Goal: Information Seeking & Learning: Learn about a topic

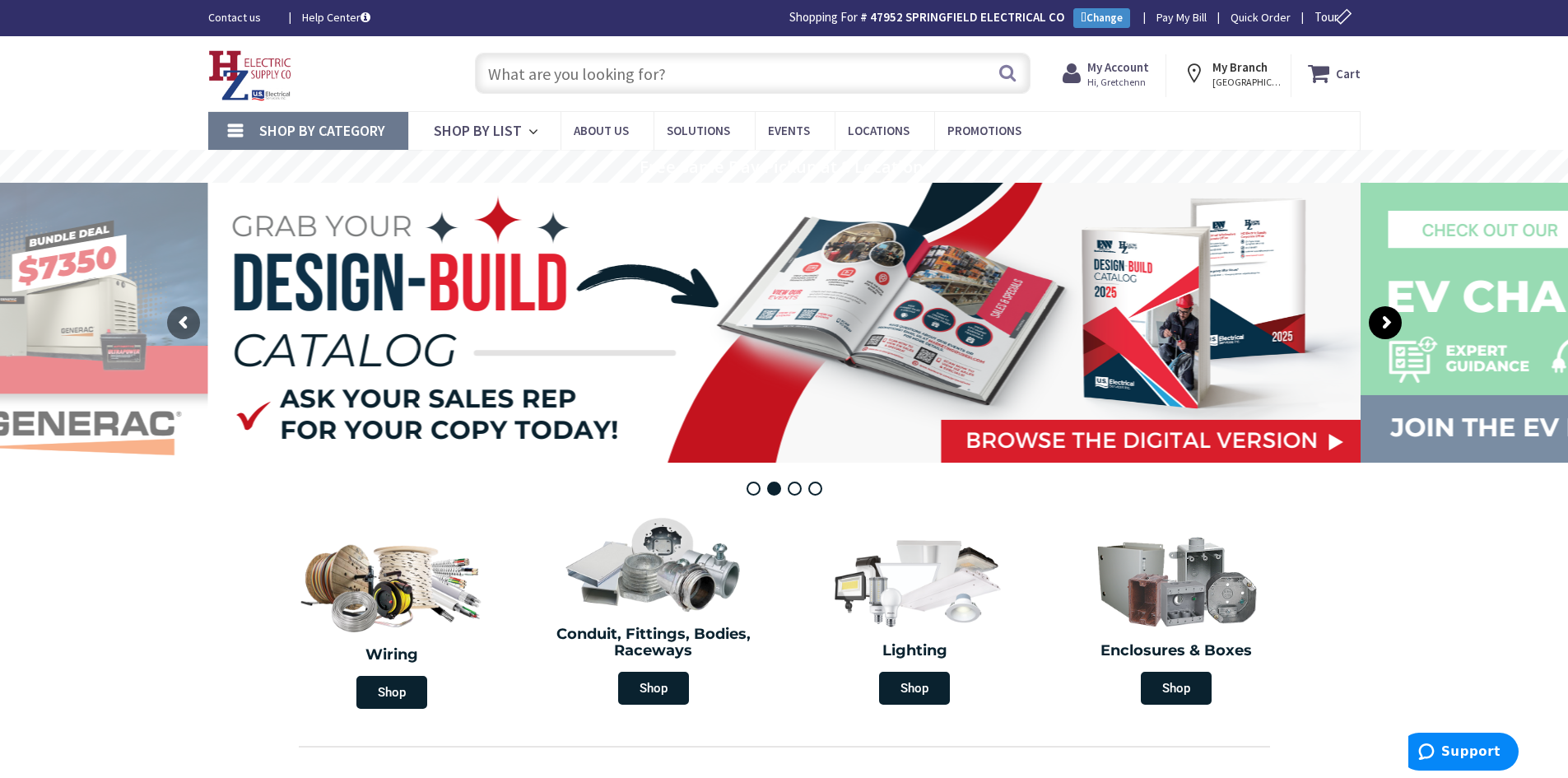
click at [1388, 320] on rs-arrow at bounding box center [1385, 323] width 33 height 33
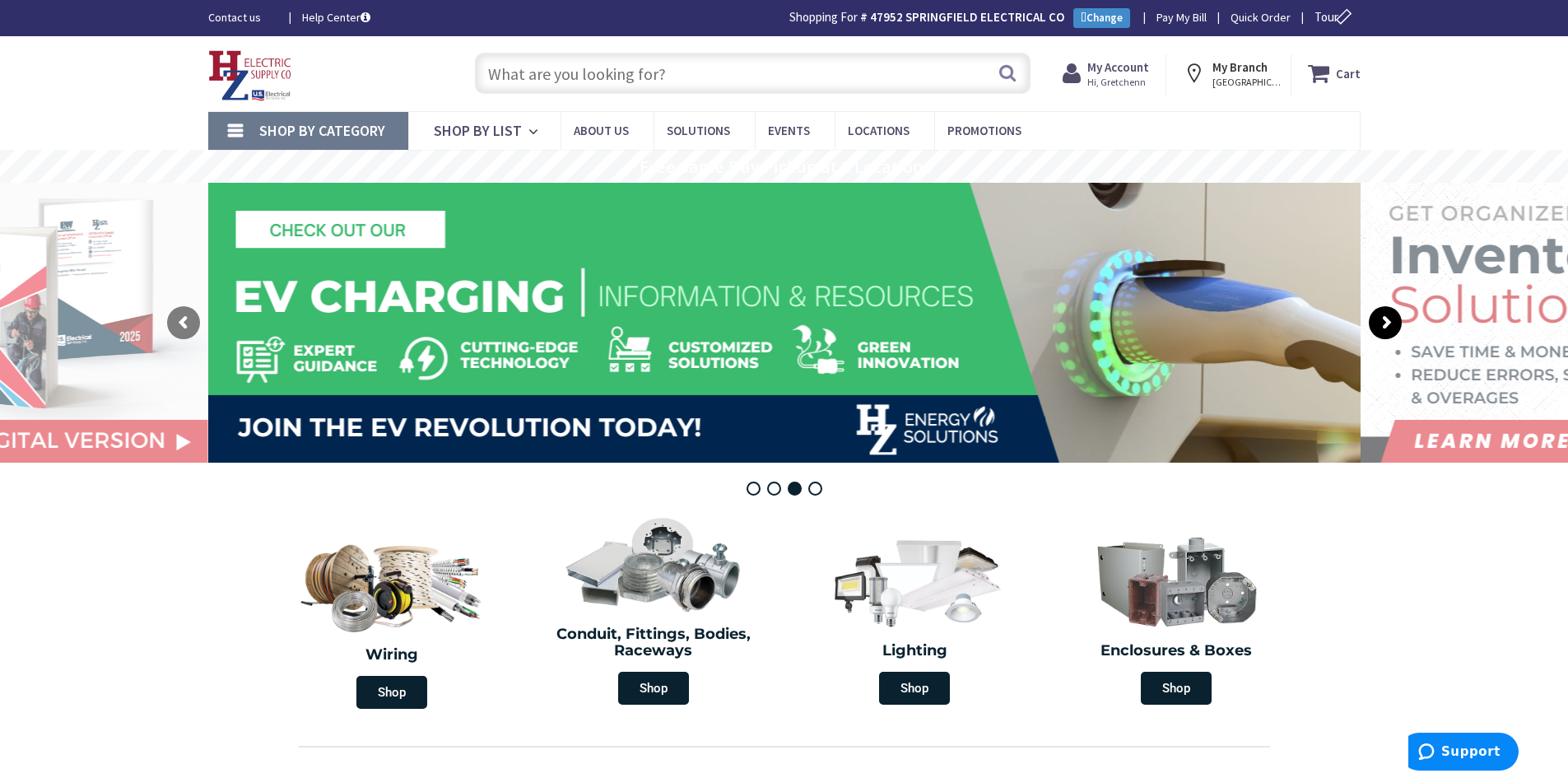
click at [1388, 320] on rs-arrow at bounding box center [1385, 323] width 33 height 33
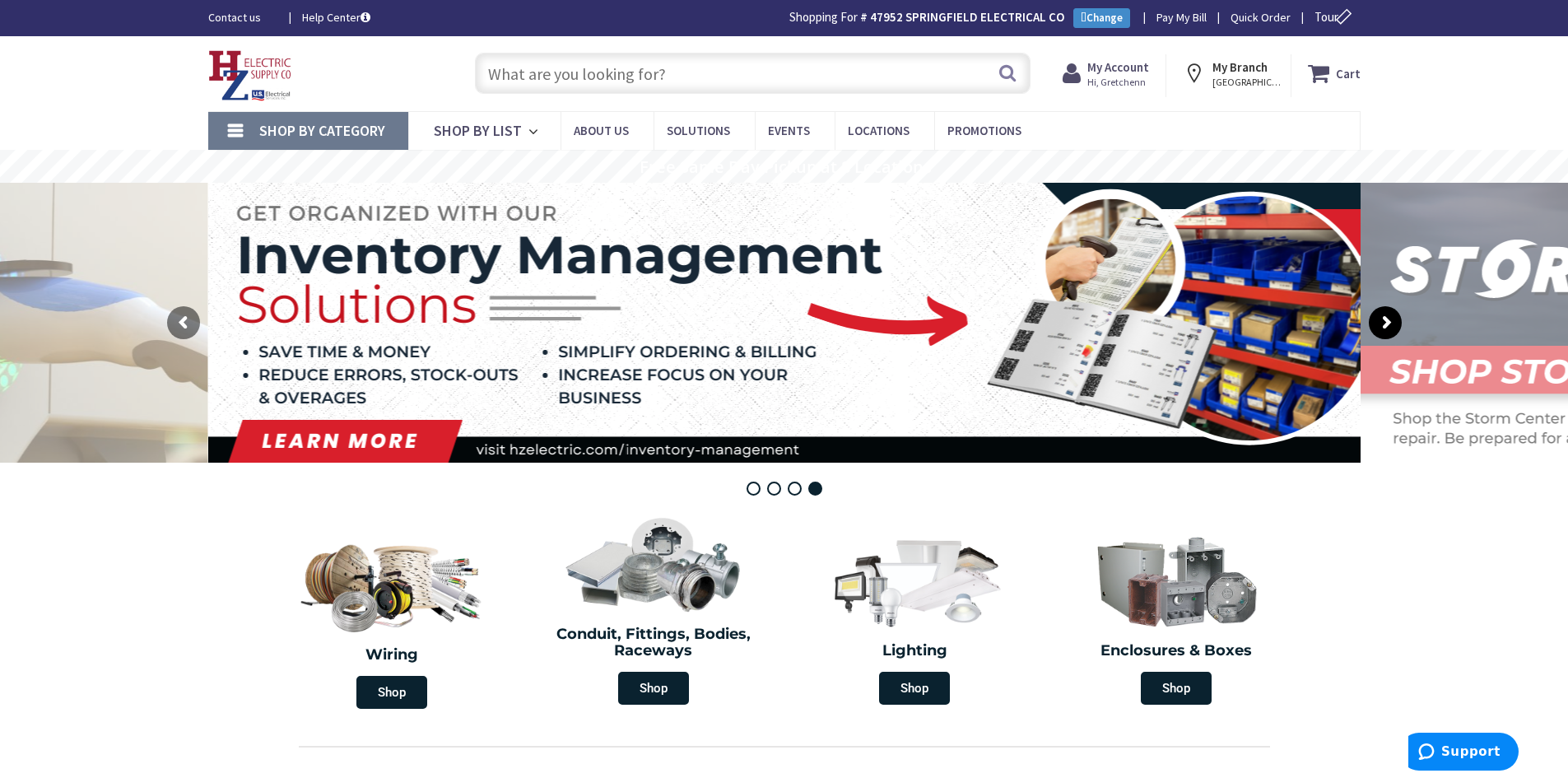
click at [1388, 320] on rs-arrow at bounding box center [1385, 323] width 33 height 33
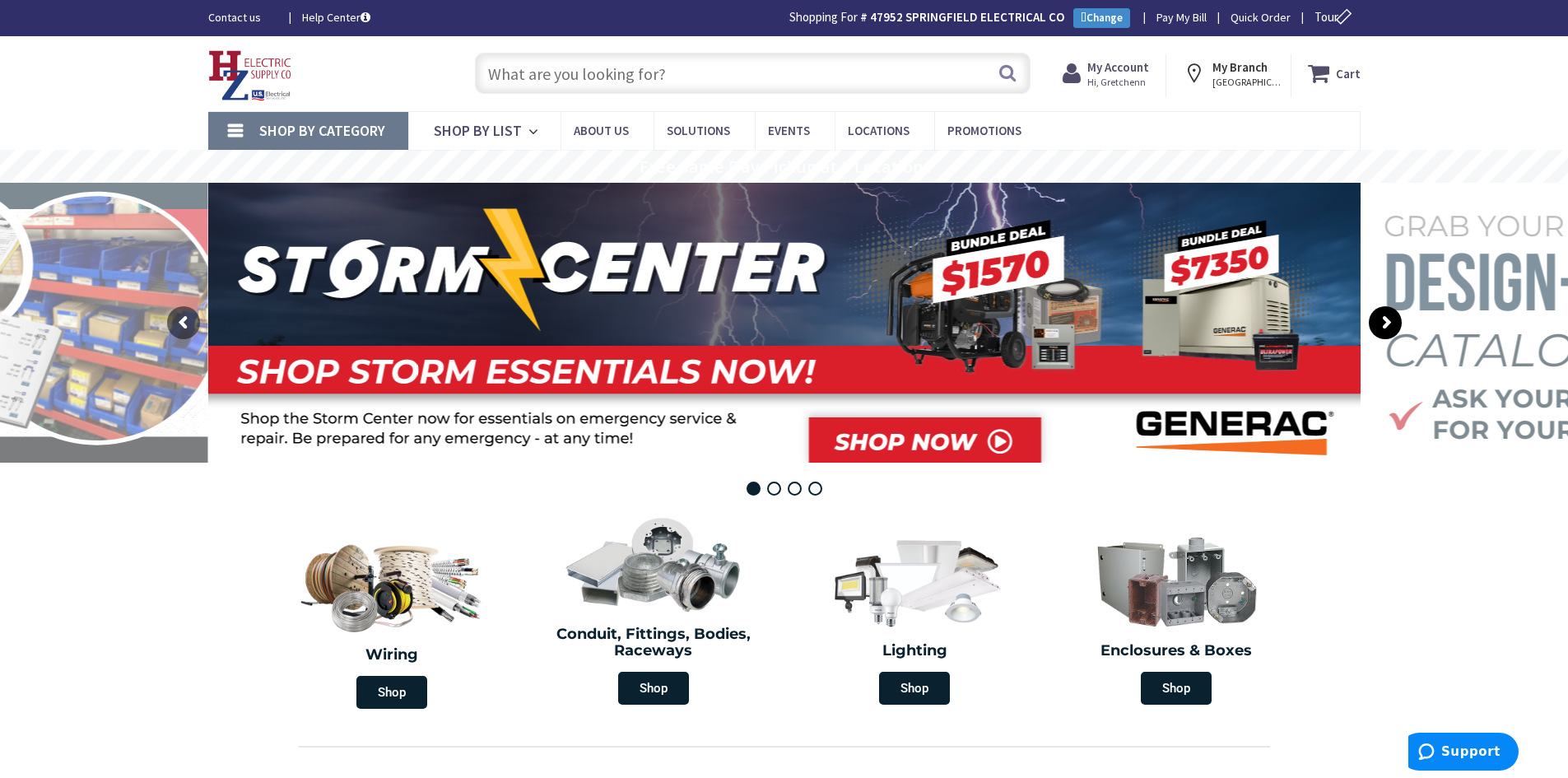
click at [1388, 320] on rs-arrow at bounding box center [1385, 323] width 33 height 33
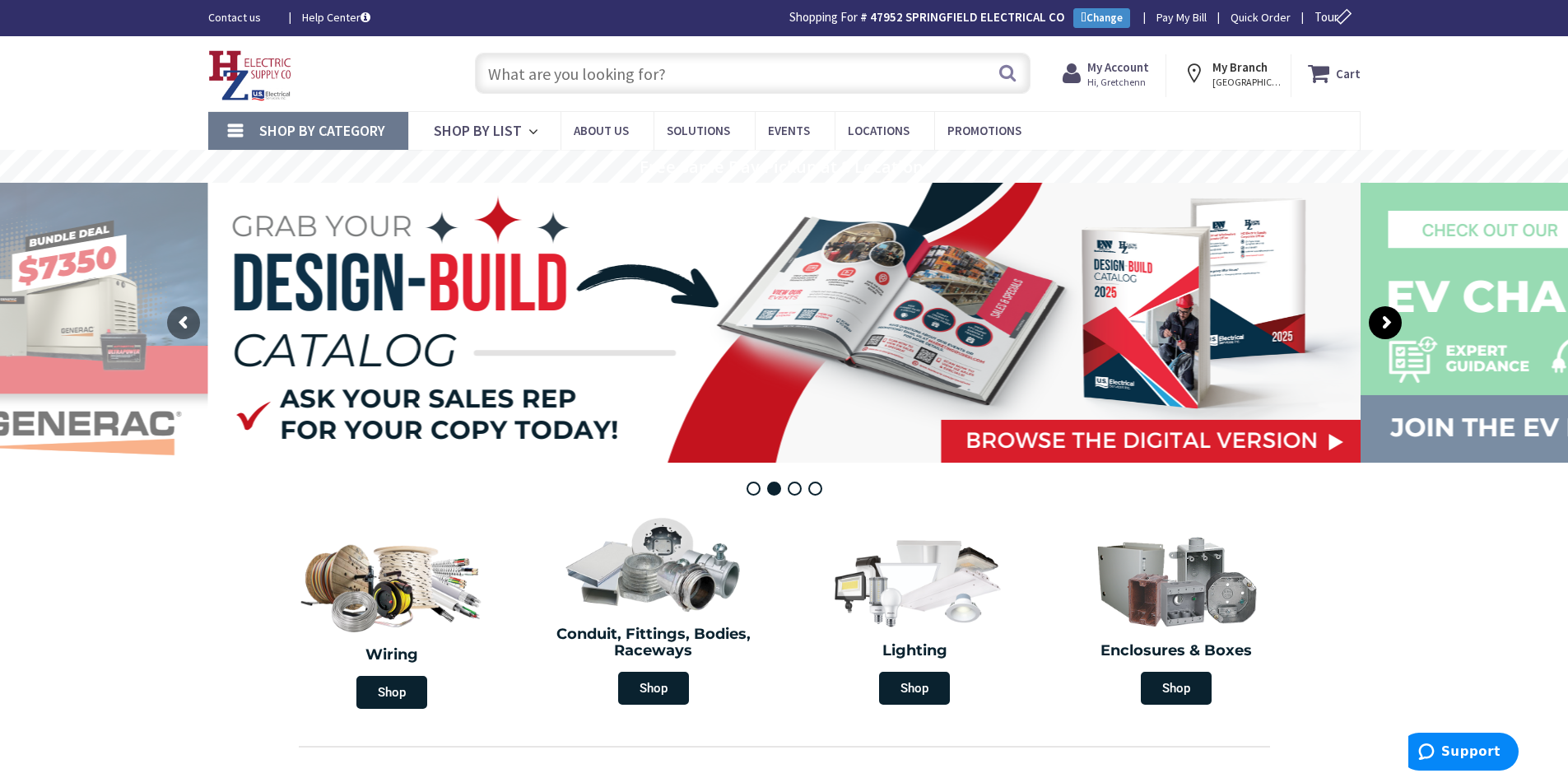
click at [1388, 320] on rs-arrow at bounding box center [1385, 323] width 33 height 33
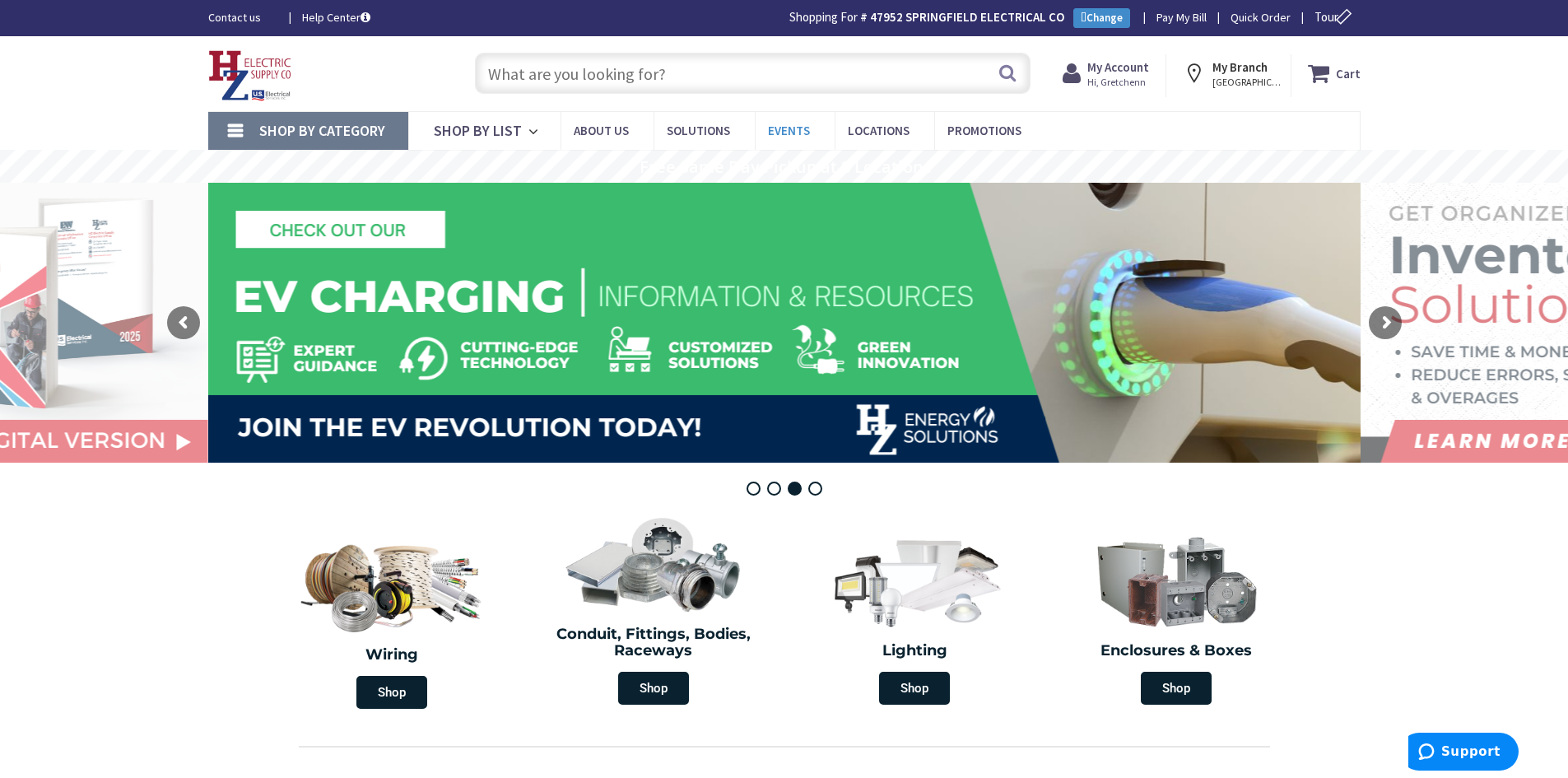
click at [795, 132] on span "Events" at bounding box center [789, 130] width 42 height 16
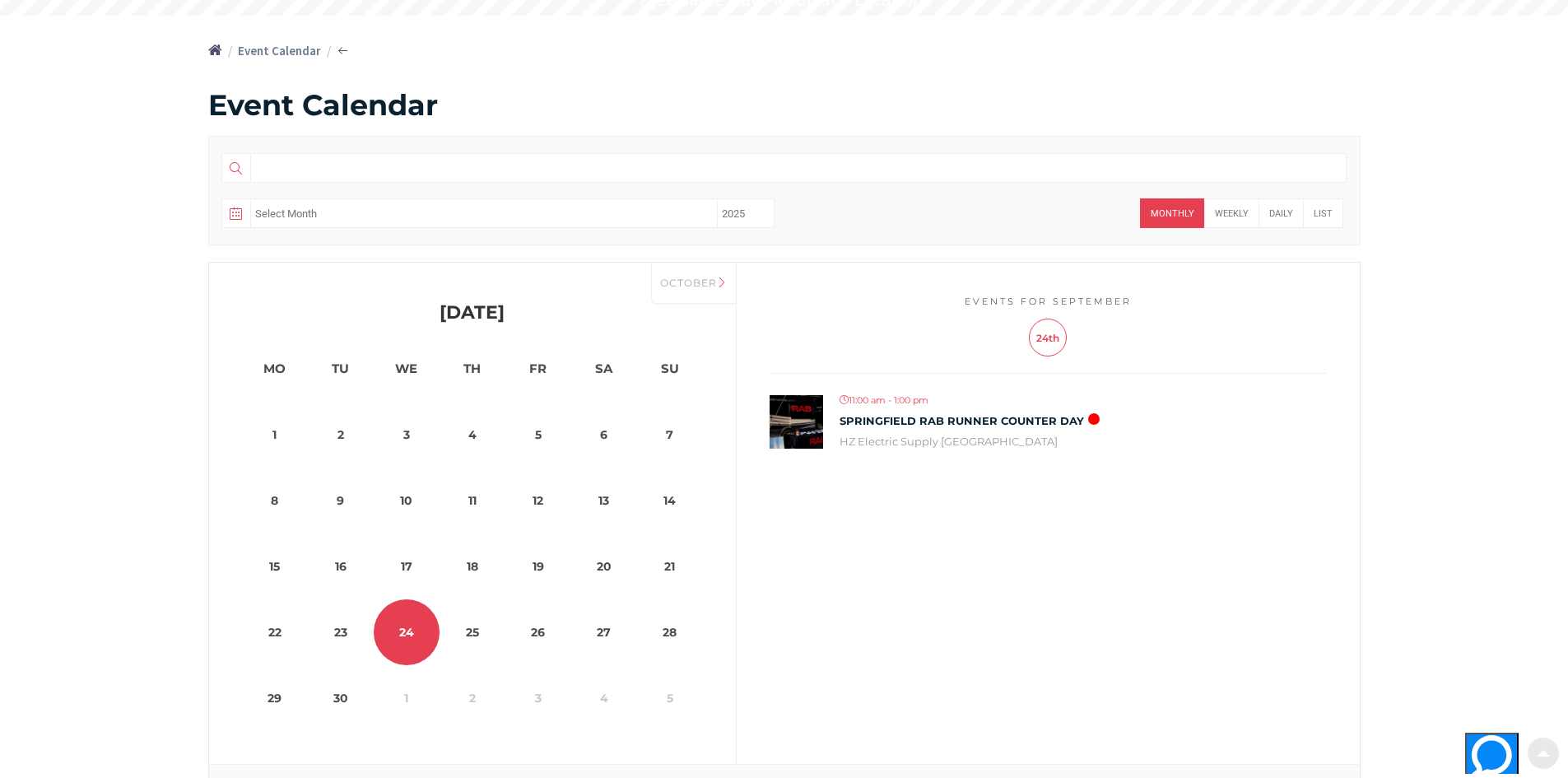
scroll to position [167, 0]
click at [934, 421] on link "Springfield RAB Runner Counter Day" at bounding box center [961, 421] width 244 height 13
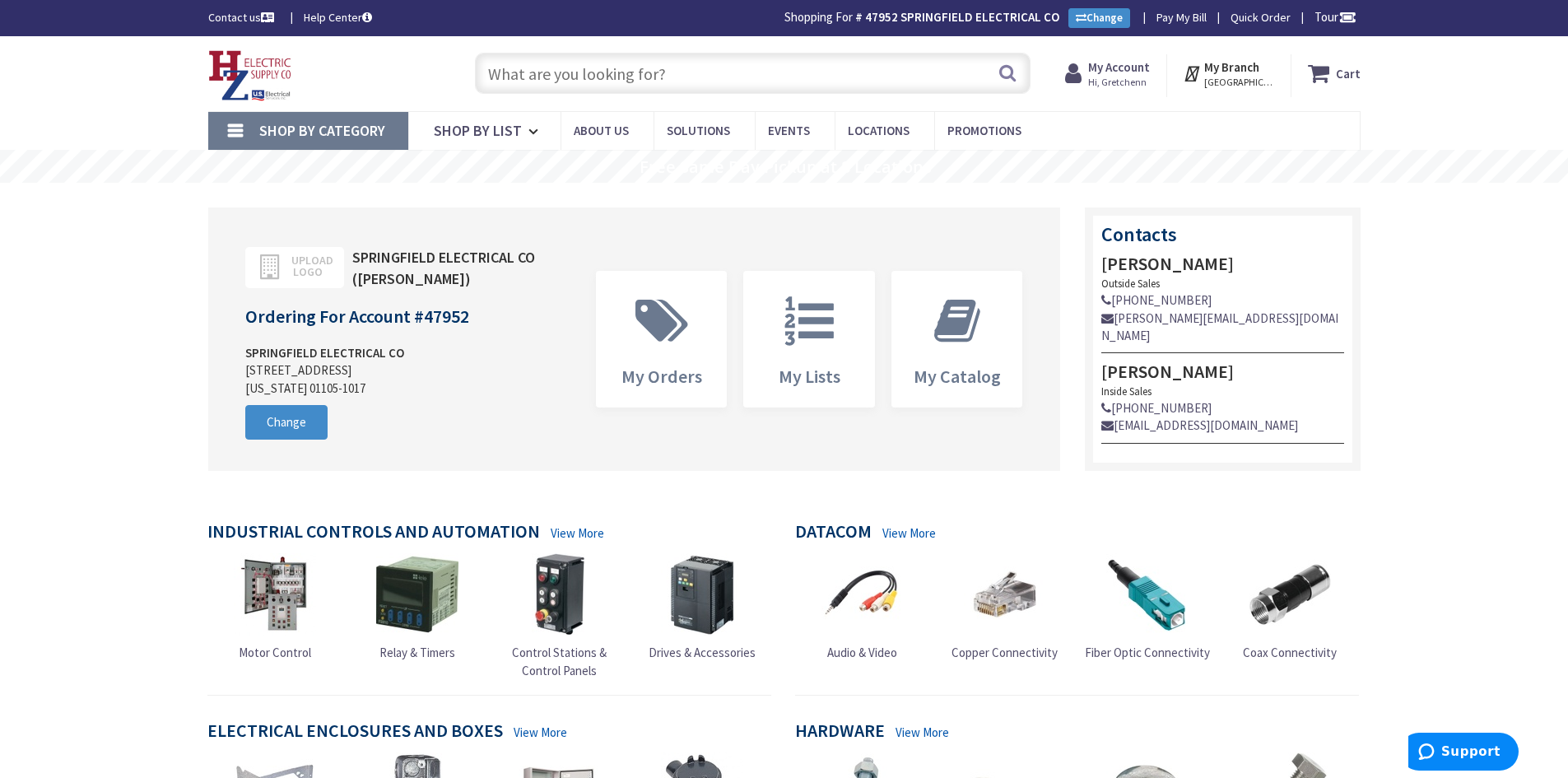
click at [888, 79] on input "text" at bounding box center [753, 74] width 556 height 41
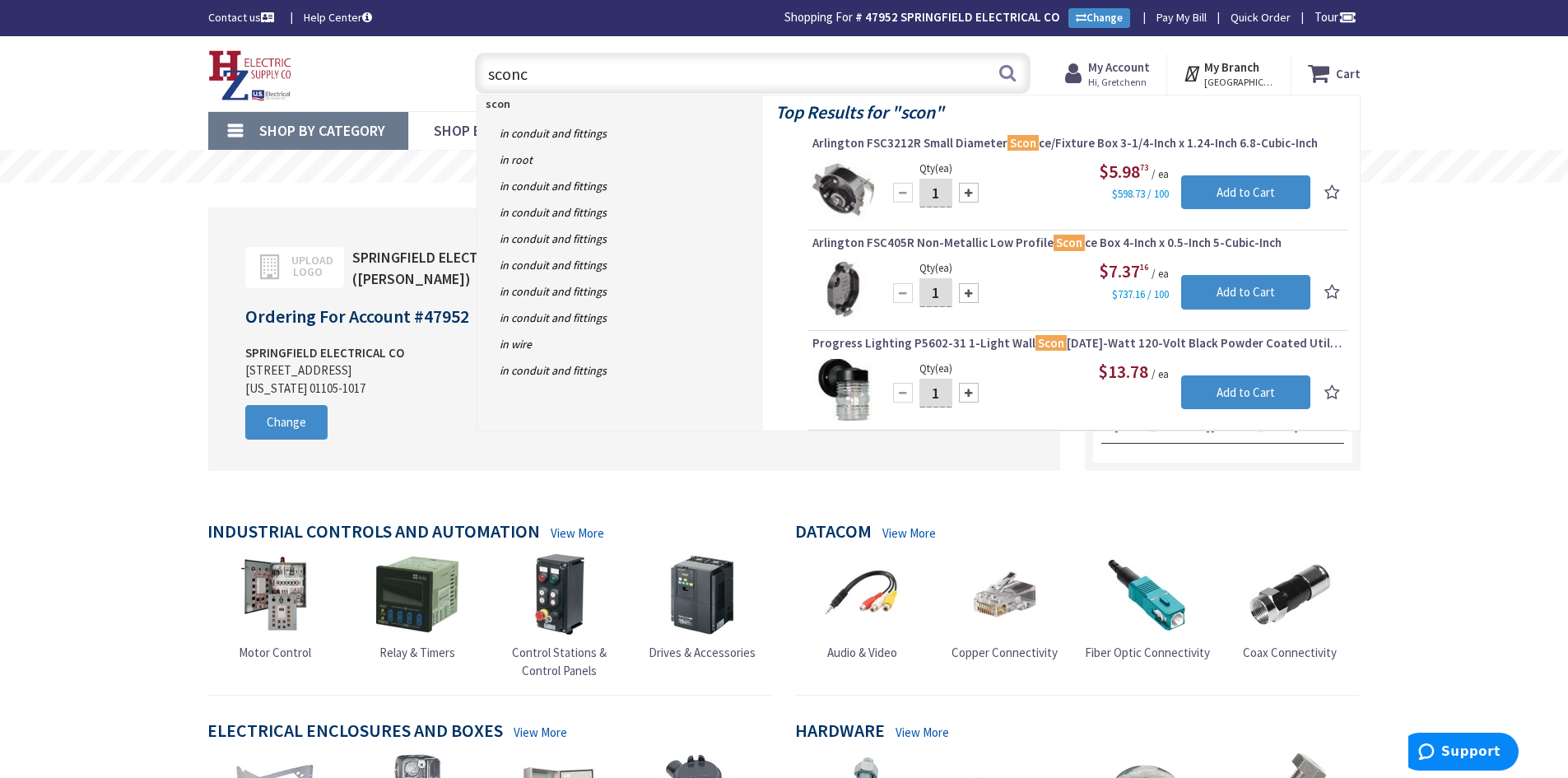
type input "sconce"
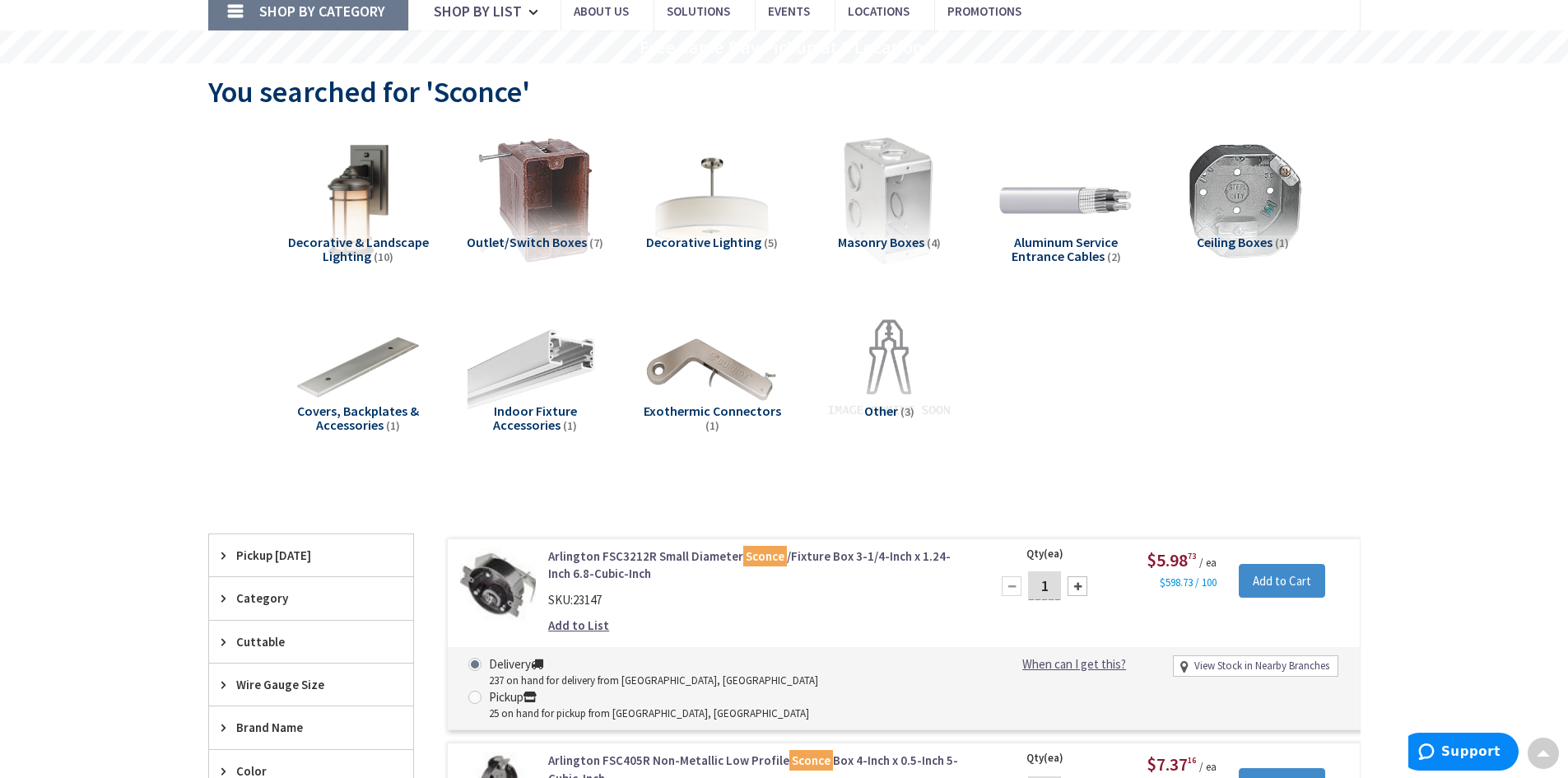
scroll to position [202, 0]
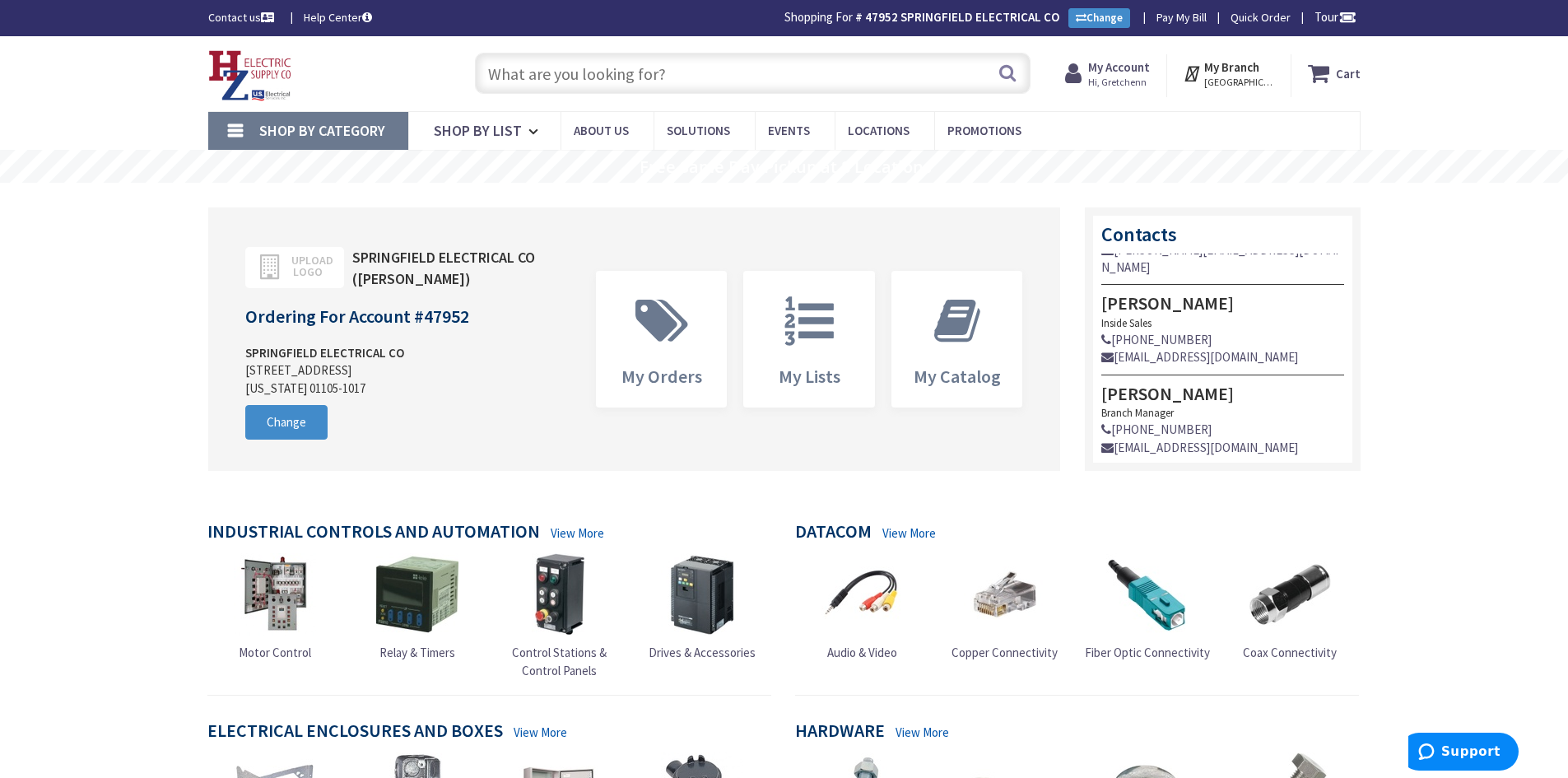
click at [719, 72] on input "text" at bounding box center [753, 74] width 556 height 41
